Goal: Complete application form

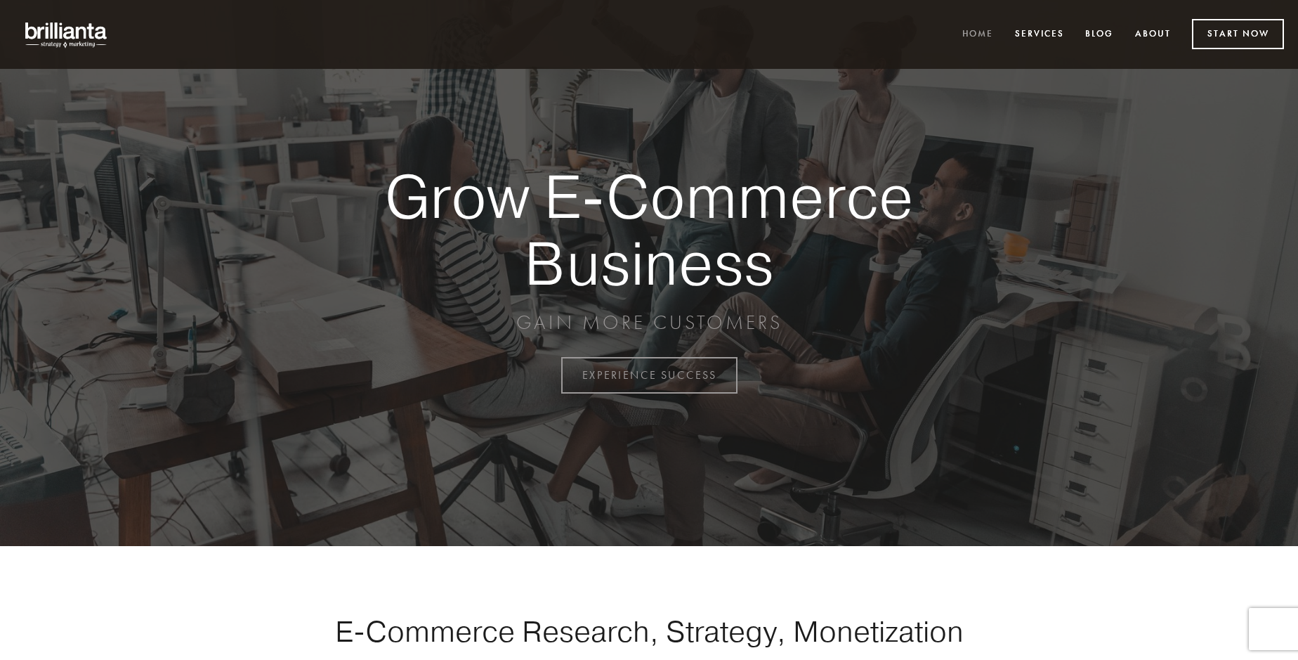
scroll to position [3683, 0]
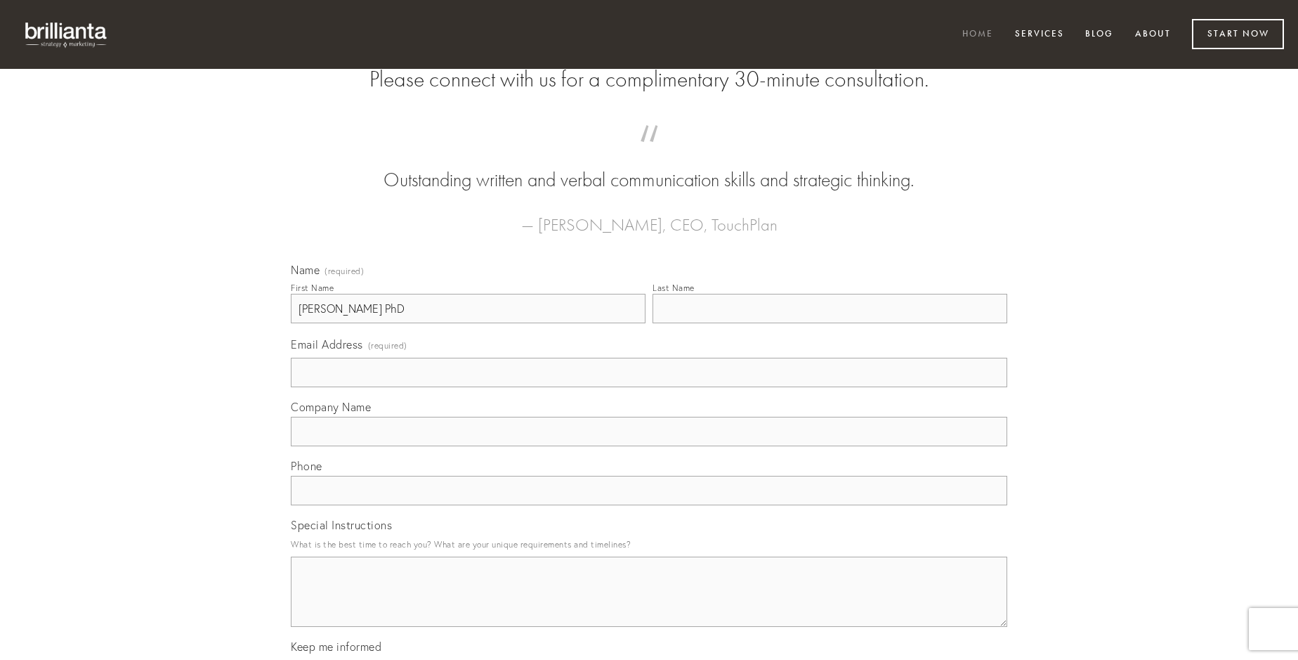
type input "[PERSON_NAME] PhD"
click at [830, 323] on input "Last Name" at bounding box center [830, 309] width 355 height 30
type input "[PERSON_NAME] PhD"
click at [649, 387] on input "Email Address (required)" at bounding box center [649, 373] width 717 height 30
type input "[EMAIL_ADDRESS][DOMAIN_NAME]"
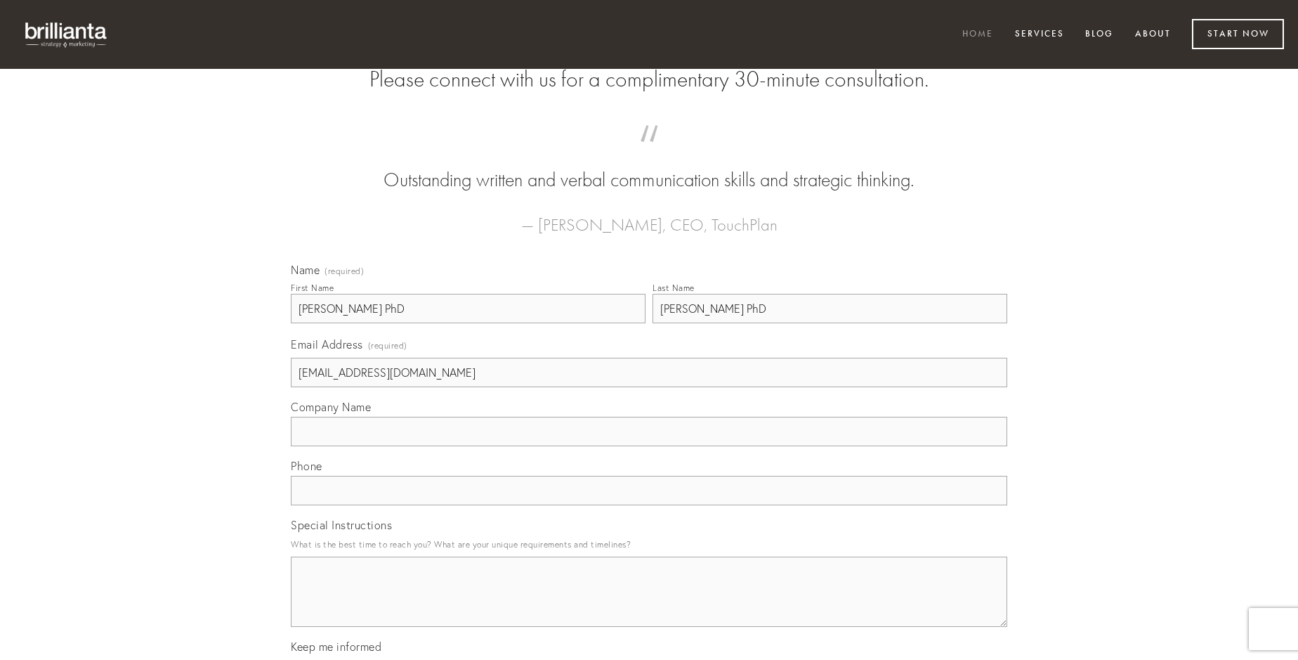
click at [649, 446] on input "Company Name" at bounding box center [649, 432] width 717 height 30
type input "vero"
click at [649, 505] on input "text" at bounding box center [649, 491] width 717 height 30
click at [649, 604] on textarea "Special Instructions" at bounding box center [649, 591] width 717 height 70
type textarea "atqui"
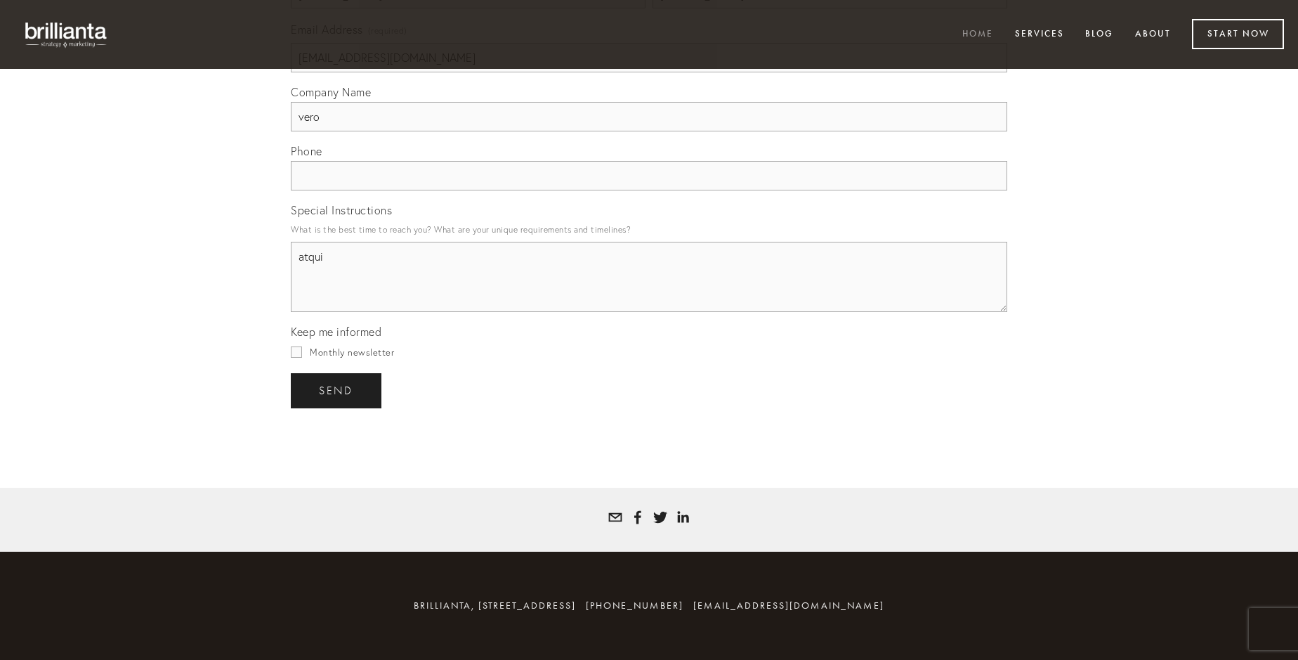
click at [337, 390] on span "send" at bounding box center [336, 390] width 34 height 13
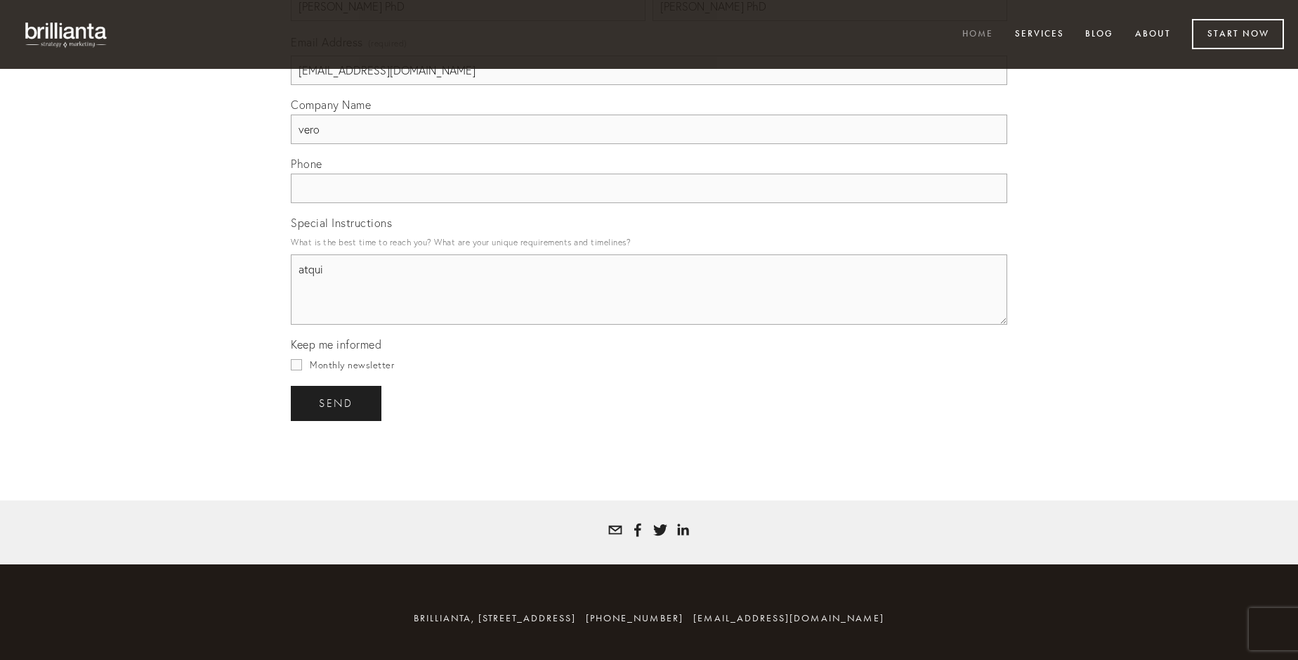
scroll to position [3641, 0]
